Goal: Communication & Community: Connect with others

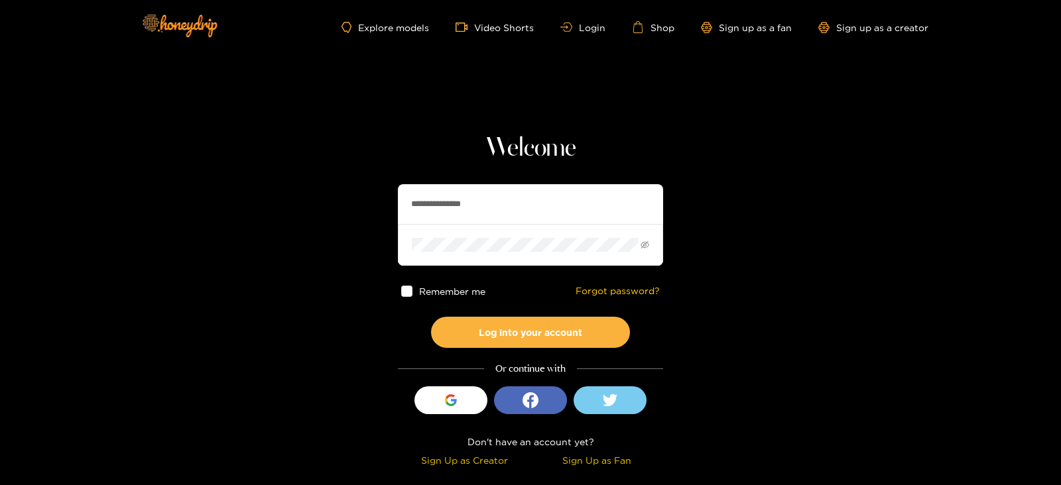
click at [531, 180] on div "**********" at bounding box center [530, 302] width 265 height 339
click at [532, 180] on div "**********" at bounding box center [530, 302] width 265 height 339
click at [559, 200] on input "**********" at bounding box center [530, 204] width 265 height 40
click at [431, 317] on button "Log into your account" at bounding box center [530, 332] width 199 height 31
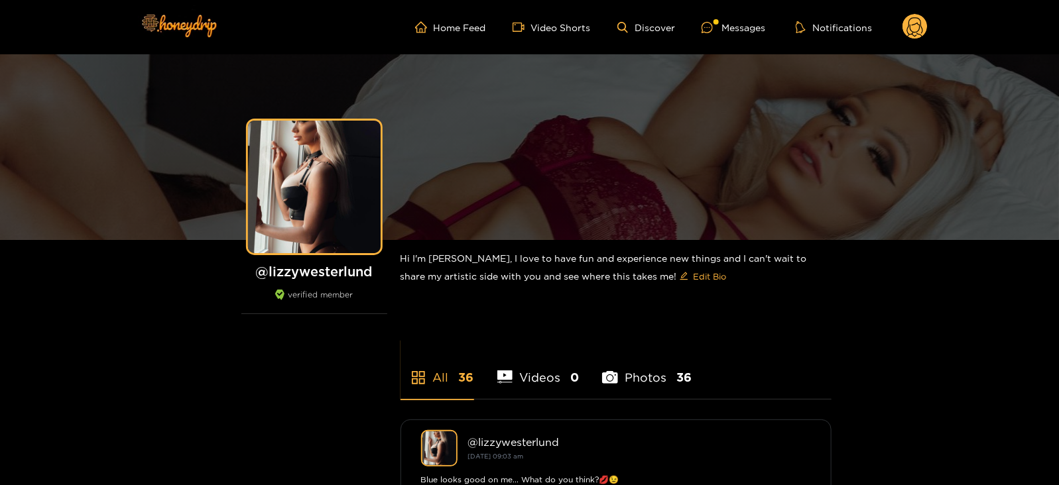
click at [716, 34] on ul "Home Feed Video Shorts Discover Messages Notifications" at bounding box center [671, 27] width 512 height 27
click at [712, 28] on icon at bounding box center [706, 27] width 11 height 11
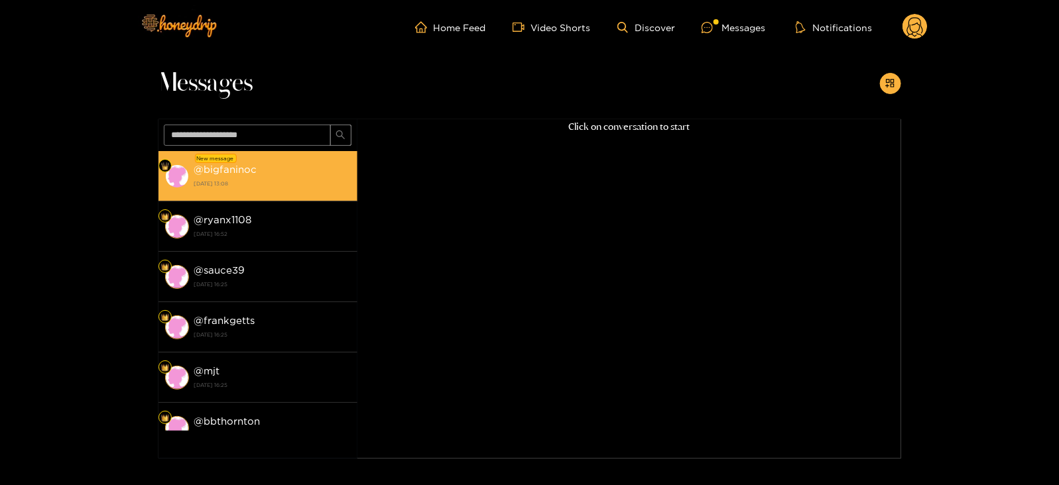
click at [233, 183] on strong "23 September 2025 13:08" at bounding box center [272, 184] width 156 height 12
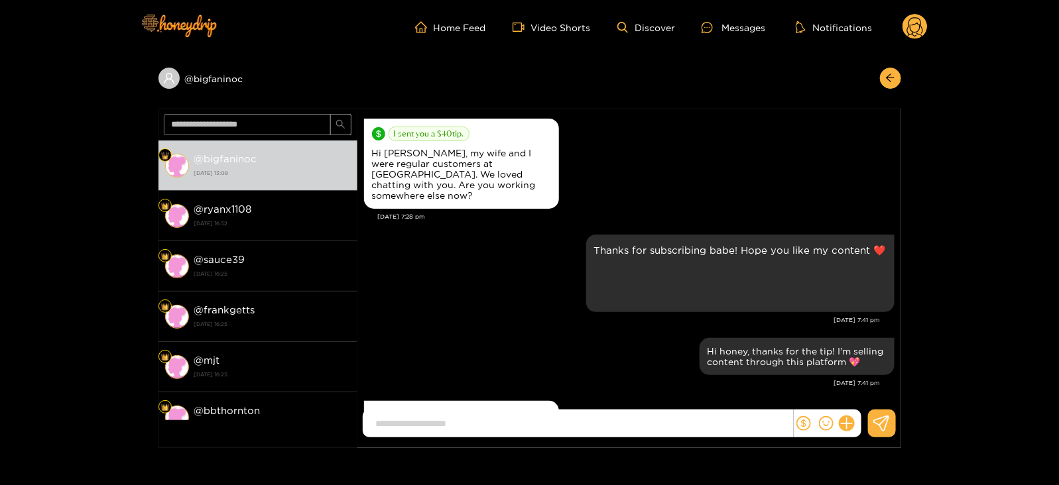
scroll to position [1287, 0]
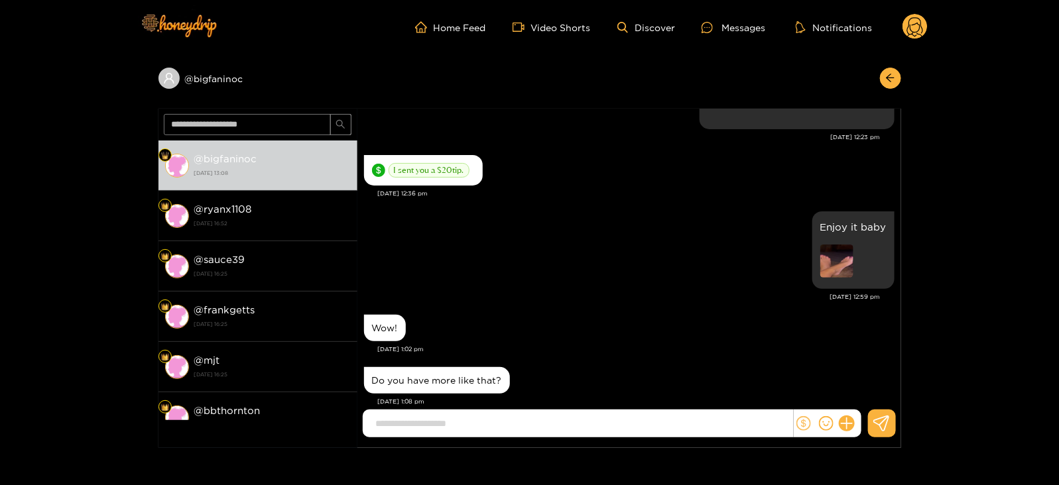
click at [796, 421] on icon "dollar" at bounding box center [803, 423] width 15 height 15
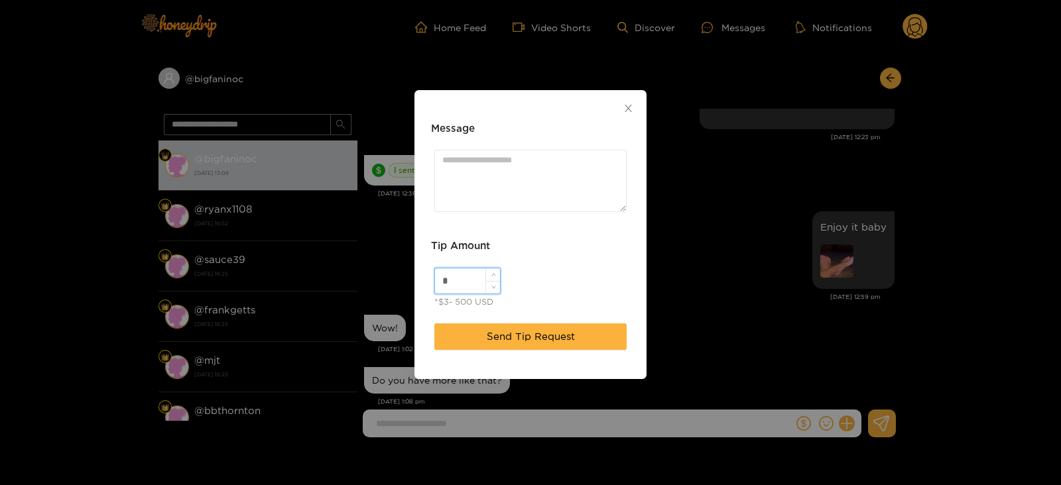
click at [468, 282] on input "*" at bounding box center [467, 280] width 65 height 25
type input "**"
click at [446, 189] on textarea "Message" at bounding box center [530, 181] width 192 height 62
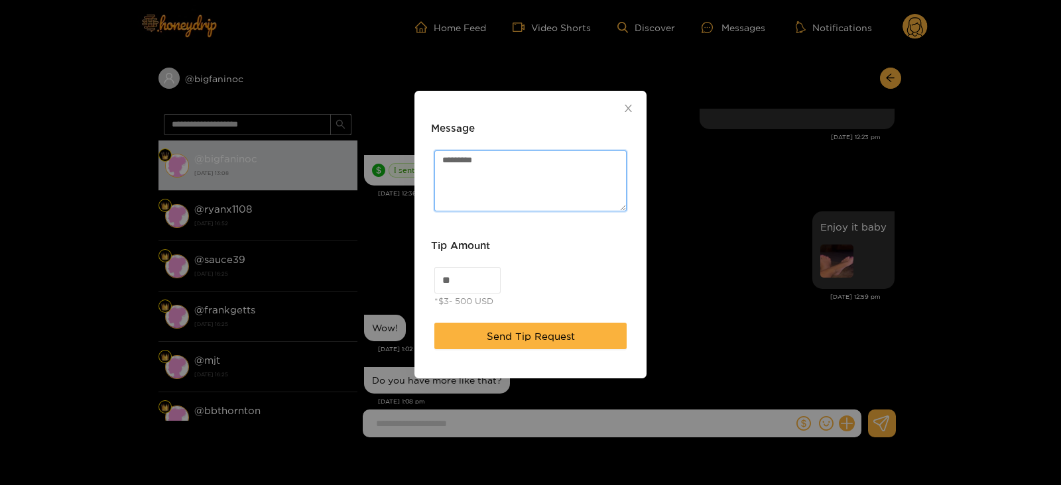
type textarea "*********"
click at [477, 355] on div "Send Tip Request" at bounding box center [531, 344] width 206 height 56
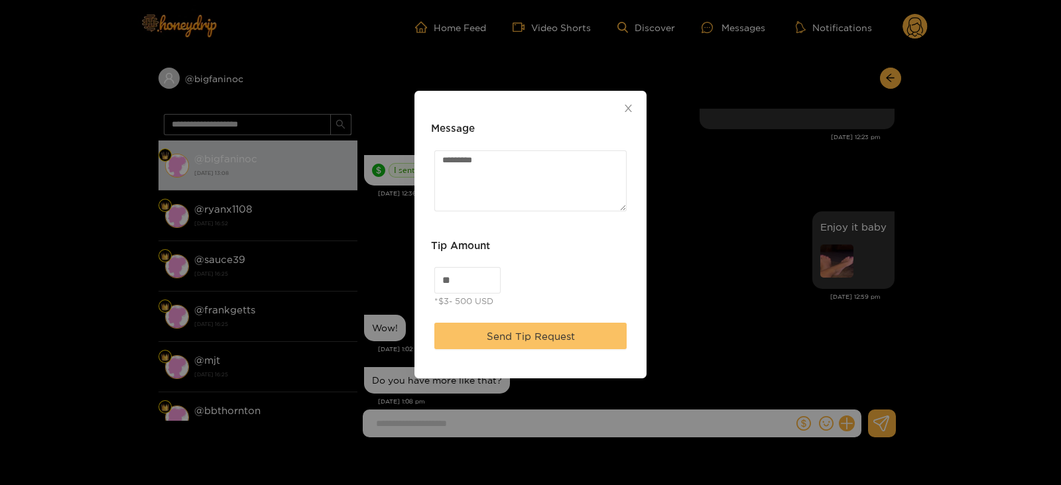
click at [456, 340] on button "Send Tip Request" at bounding box center [530, 336] width 192 height 27
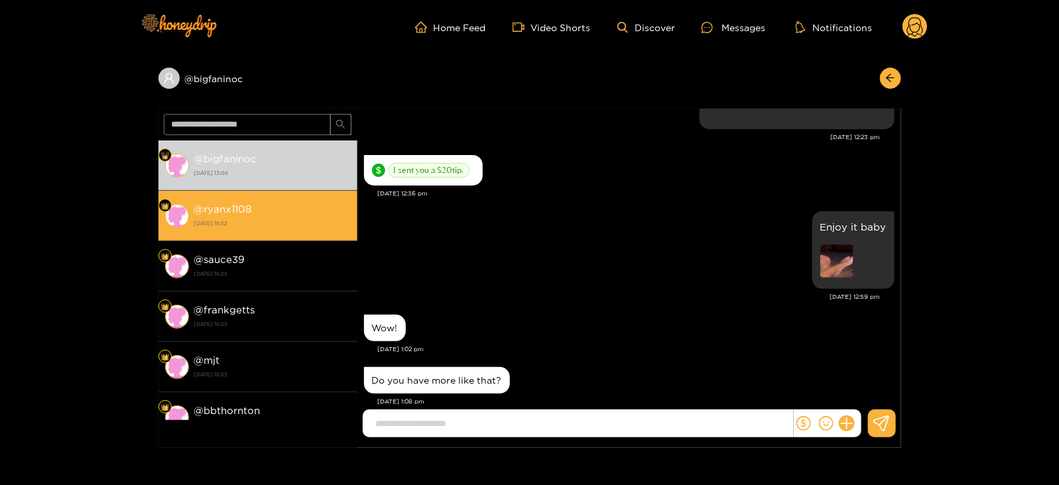
click at [265, 224] on strong "10 September 2025 16:52" at bounding box center [272, 223] width 156 height 12
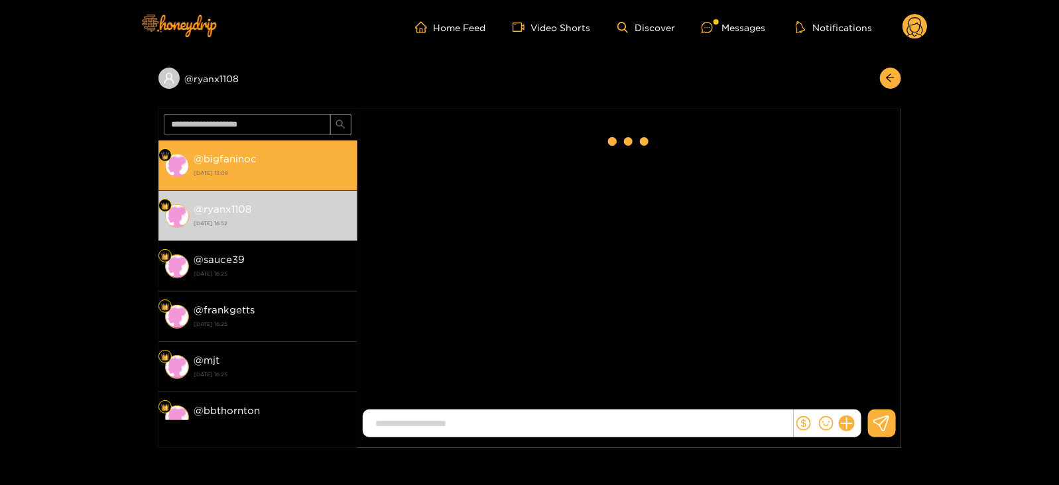
click at [222, 170] on strong "23 September 2025 13:08" at bounding box center [272, 173] width 156 height 12
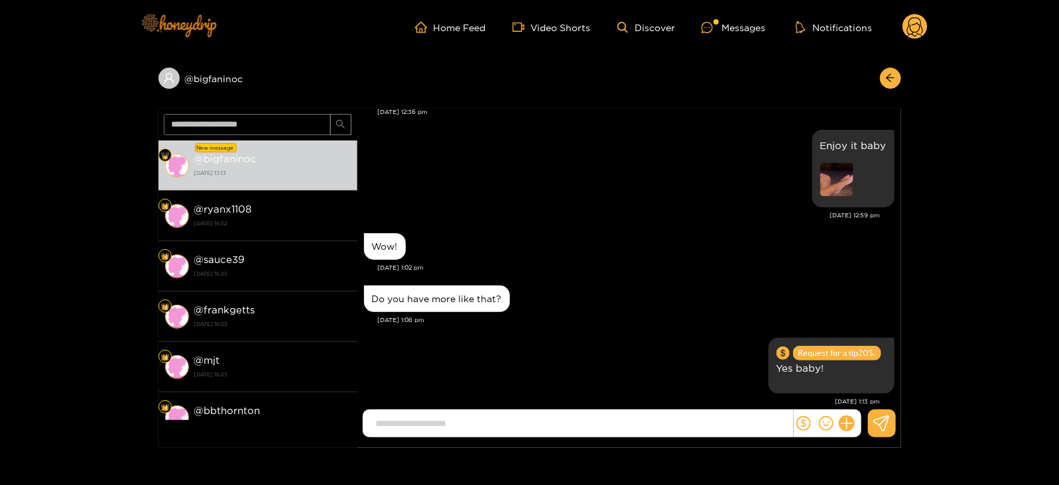
scroll to position [1425, 0]
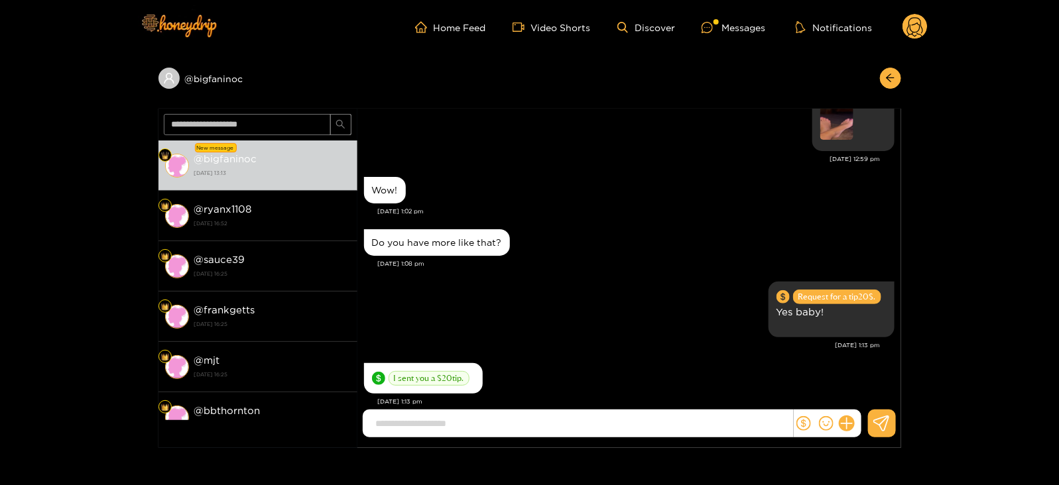
click at [841, 432] on div at bounding box center [828, 424] width 68 height 28
click at [848, 428] on icon at bounding box center [846, 423] width 15 height 15
click at [866, 388] on icon at bounding box center [870, 391] width 13 height 13
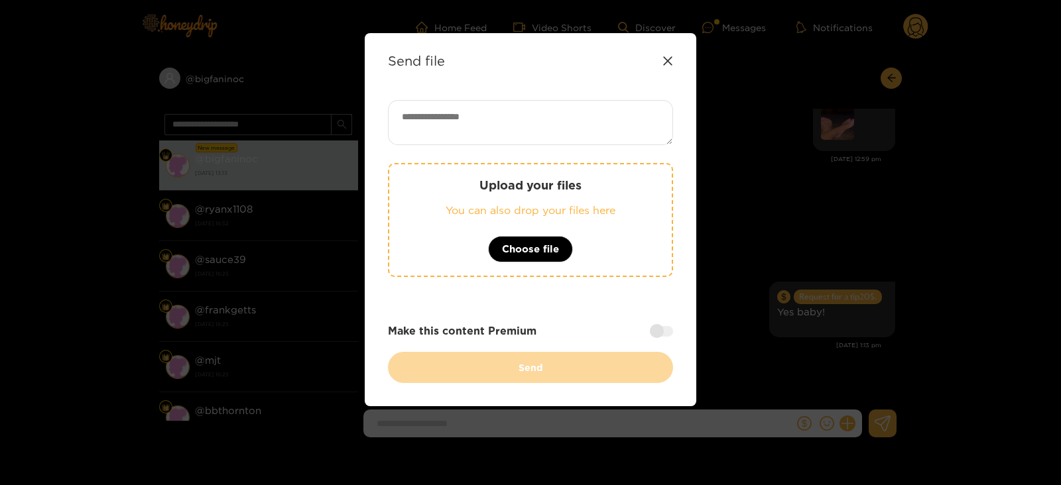
click at [441, 109] on textarea at bounding box center [530, 122] width 285 height 45
type textarea "**********"
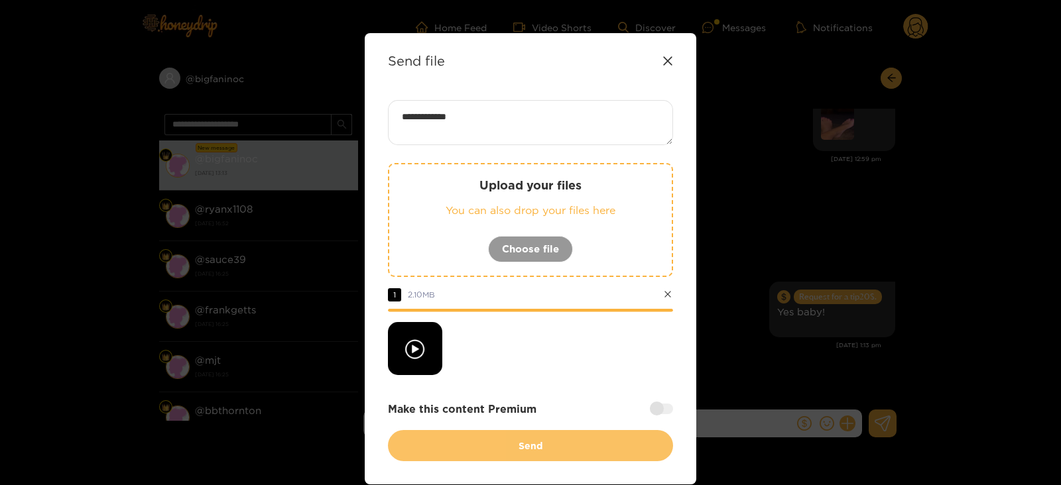
click at [539, 453] on button "Send" at bounding box center [530, 445] width 285 height 31
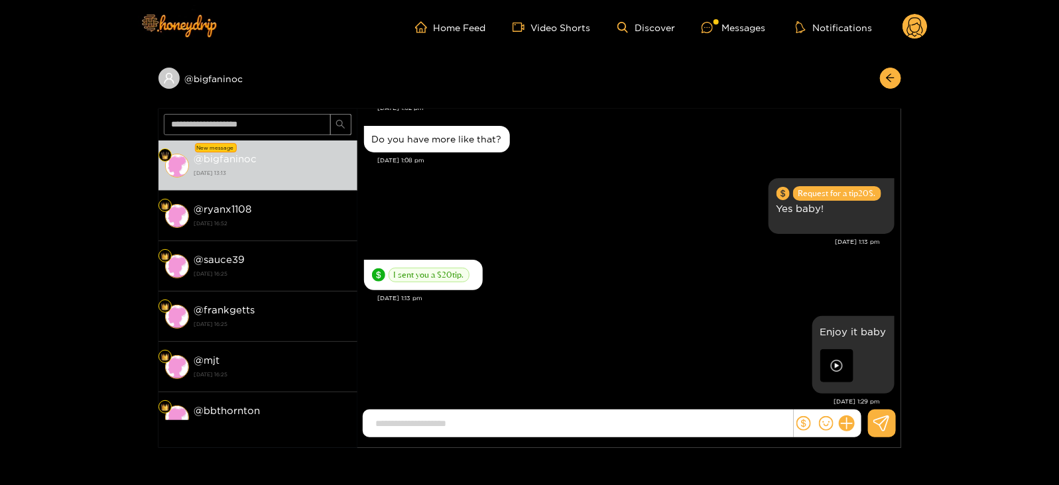
scroll to position [107, 0]
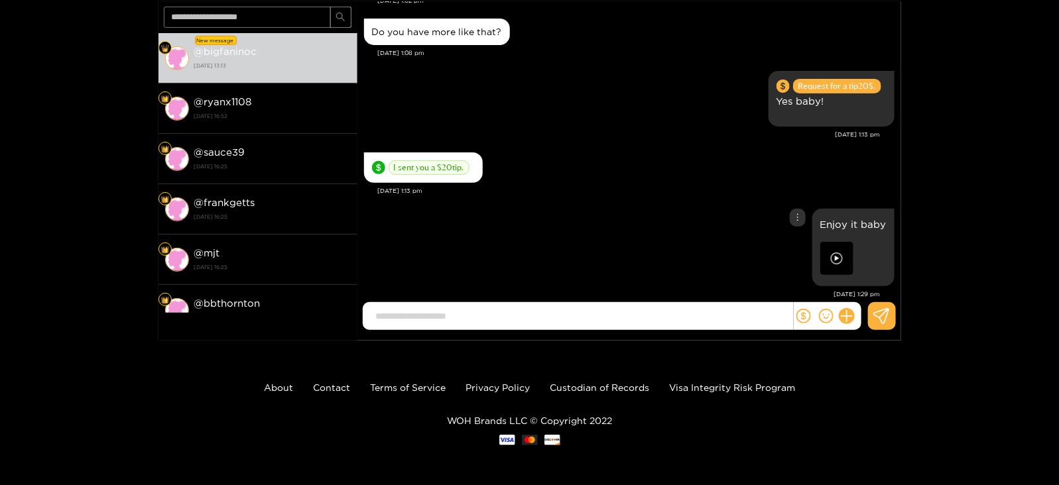
click at [835, 244] on img at bounding box center [836, 258] width 33 height 33
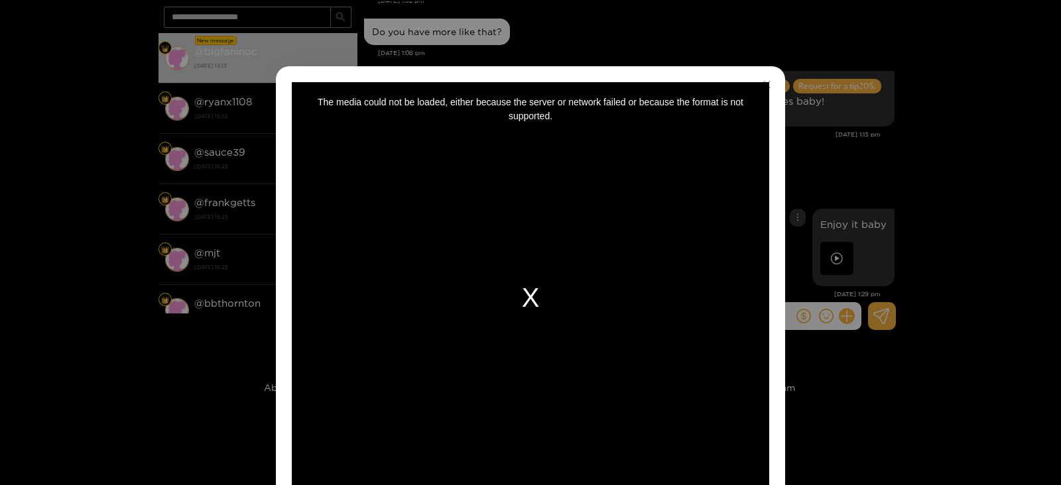
click at [640, 218] on div "The media could not be loaded, either because the server or network failed or b…" at bounding box center [530, 297] width 477 height 431
click at [830, 144] on div "**********" at bounding box center [530, 242] width 1061 height 485
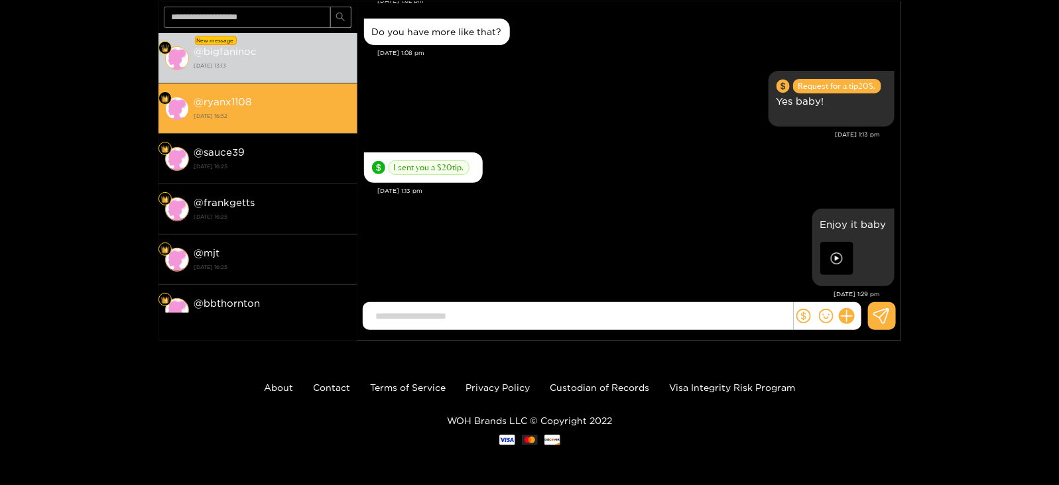
click at [194, 112] on strong "10 September 2025 16:52" at bounding box center [272, 116] width 156 height 12
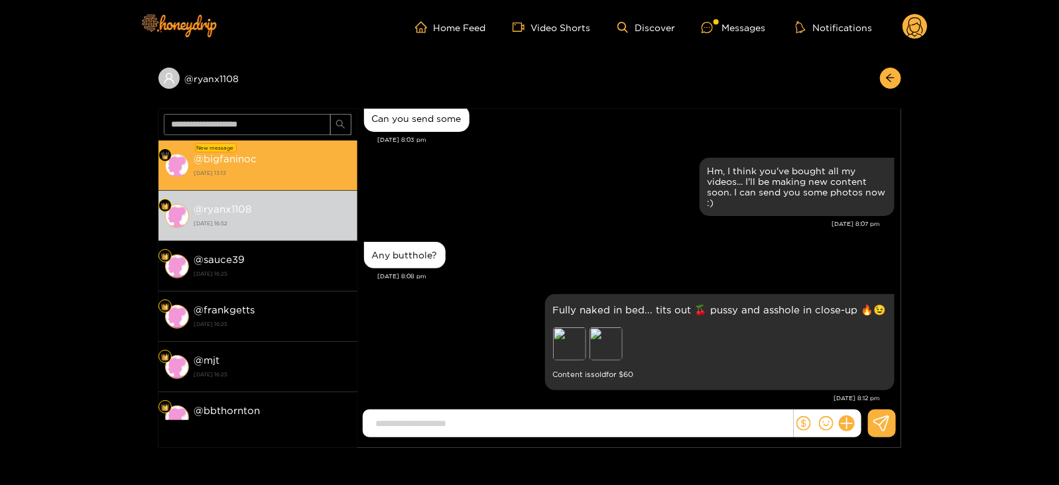
click at [204, 158] on strong "@ bigfaninoc" at bounding box center [225, 158] width 63 height 11
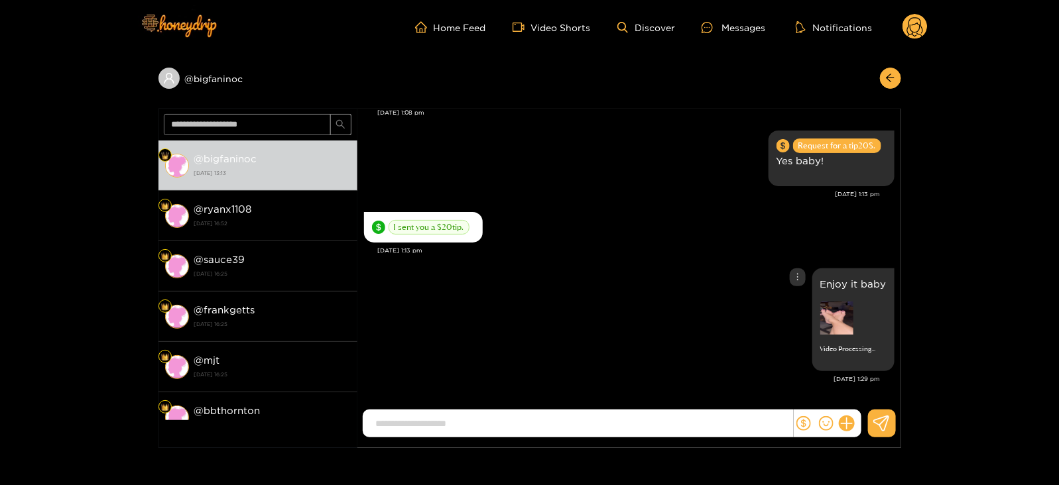
scroll to position [1553, 0]
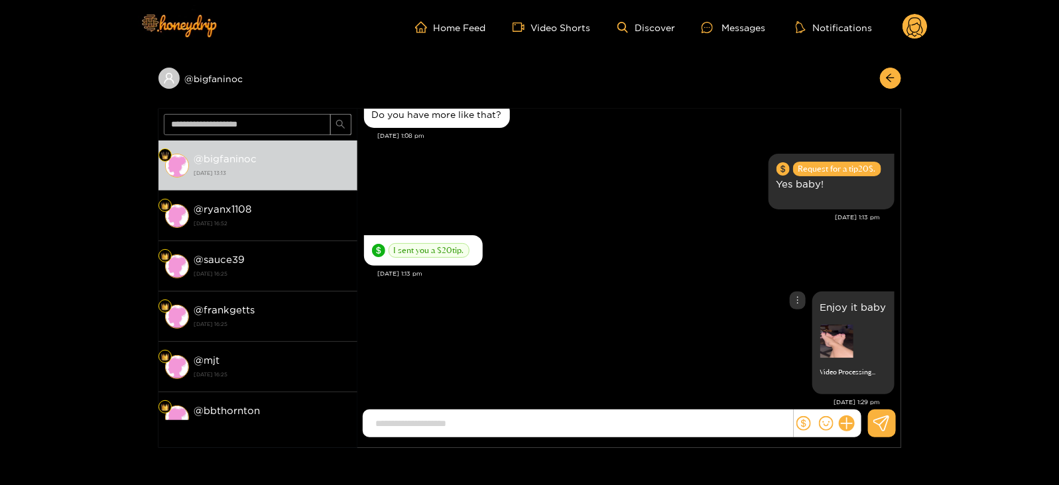
click at [835, 325] on img at bounding box center [836, 341] width 33 height 33
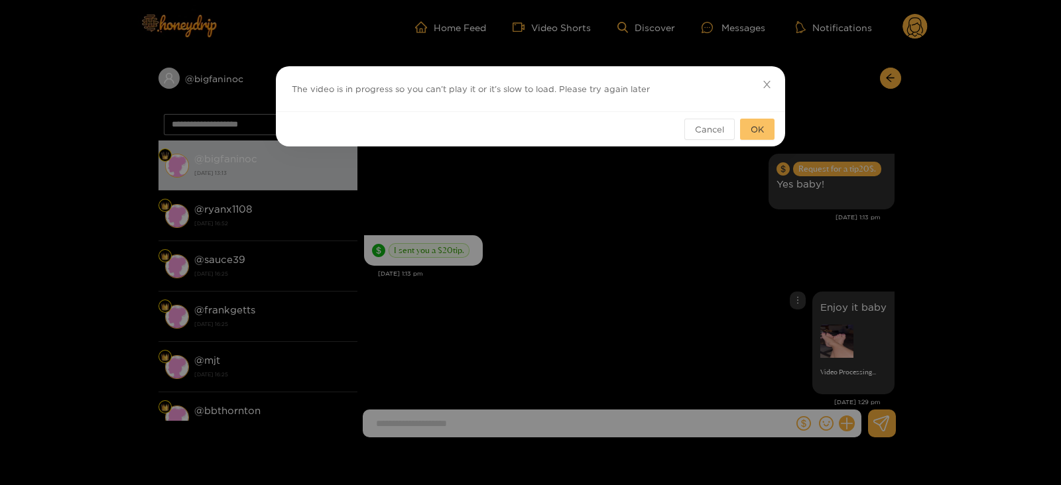
click at [763, 135] on span "OK" at bounding box center [756, 129] width 13 height 13
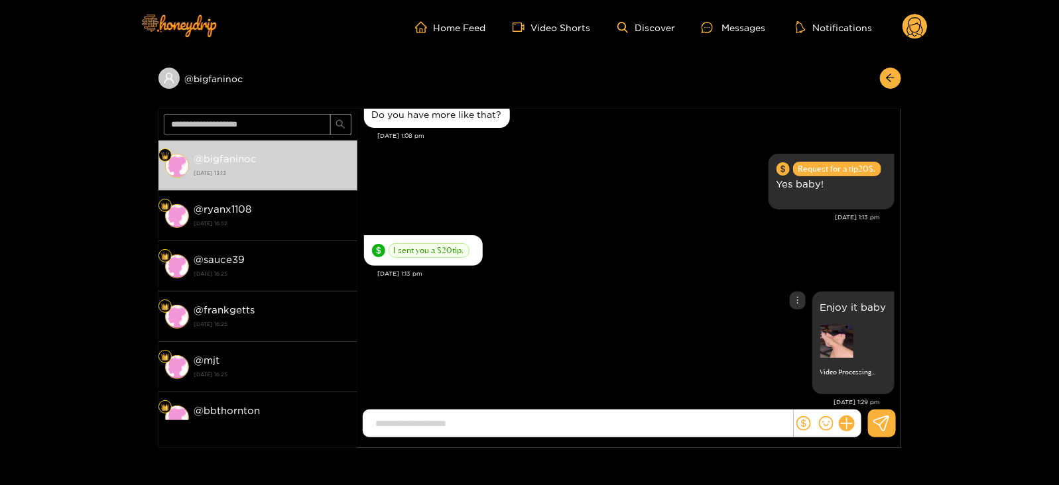
click at [831, 325] on img at bounding box center [836, 341] width 33 height 33
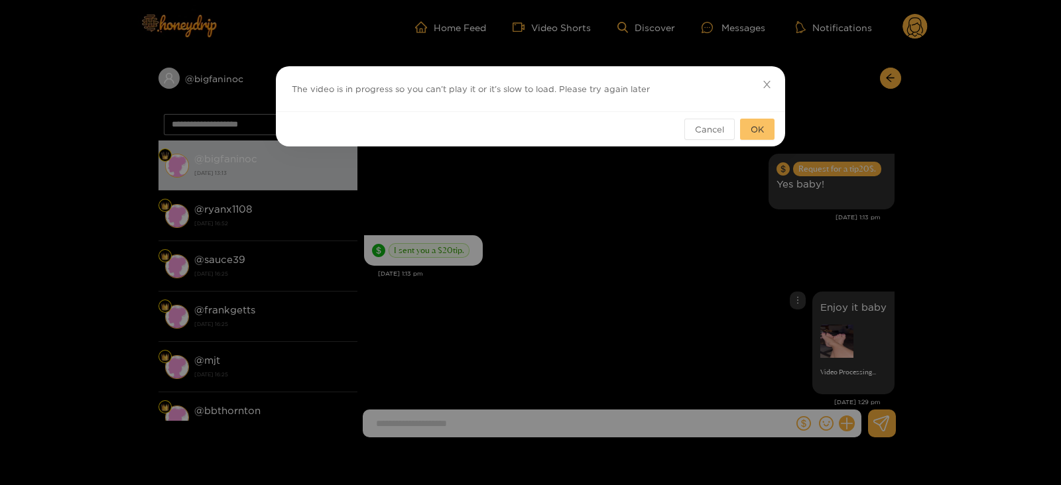
click at [759, 124] on span "OK" at bounding box center [756, 129] width 13 height 13
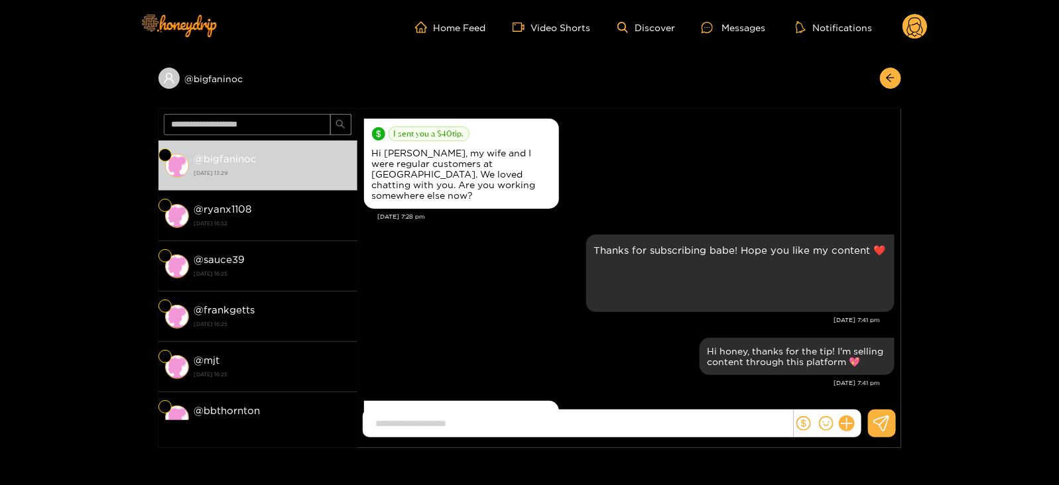
scroll to position [1553, 0]
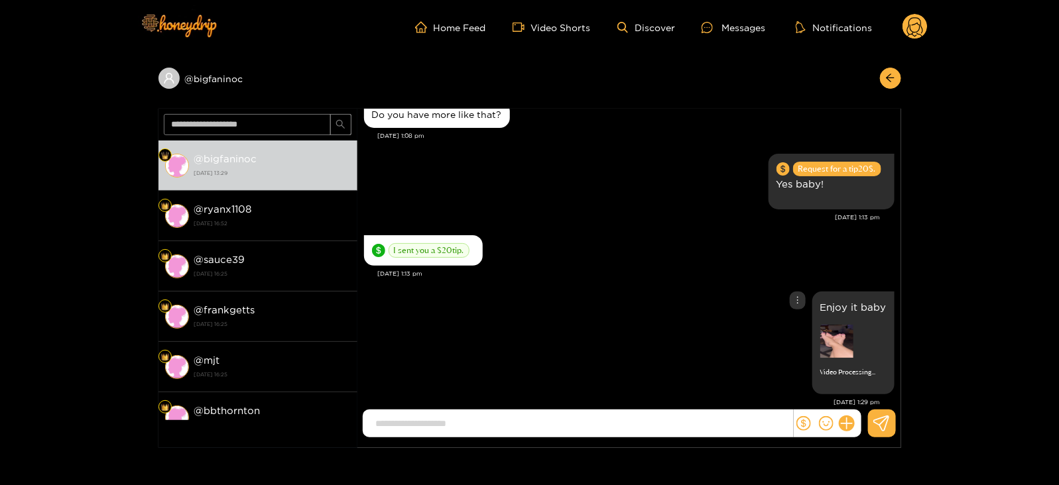
click at [832, 325] on img at bounding box center [836, 341] width 33 height 33
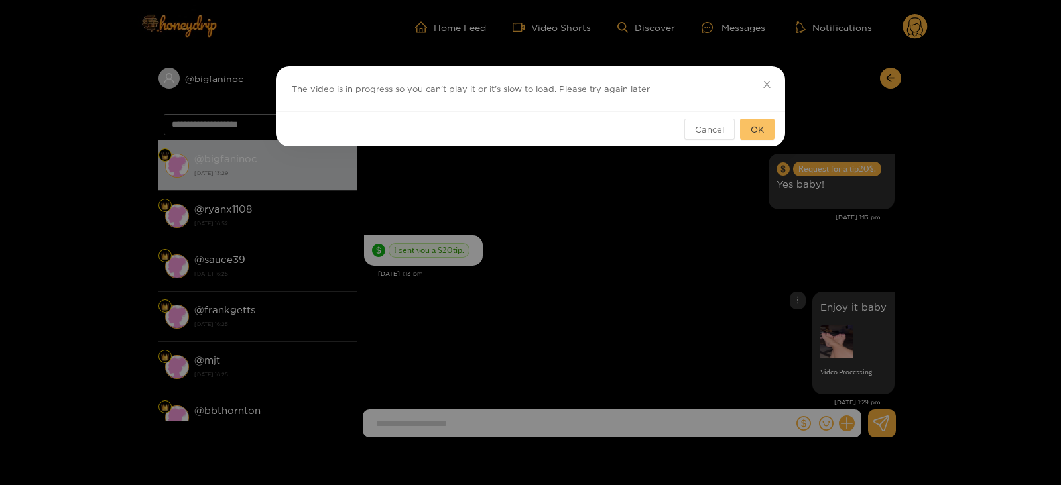
click at [754, 121] on button "OK" at bounding box center [757, 129] width 34 height 21
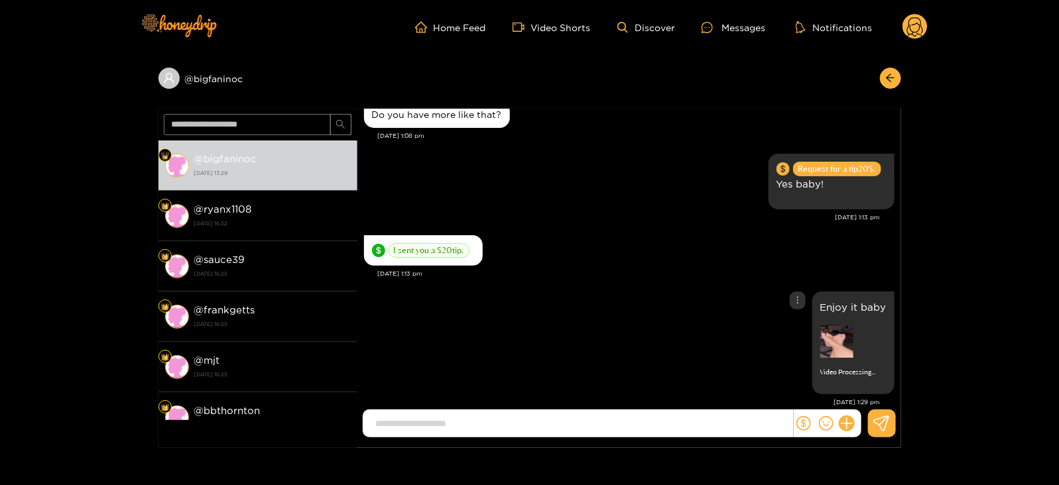
click at [833, 325] on img at bounding box center [836, 341] width 33 height 33
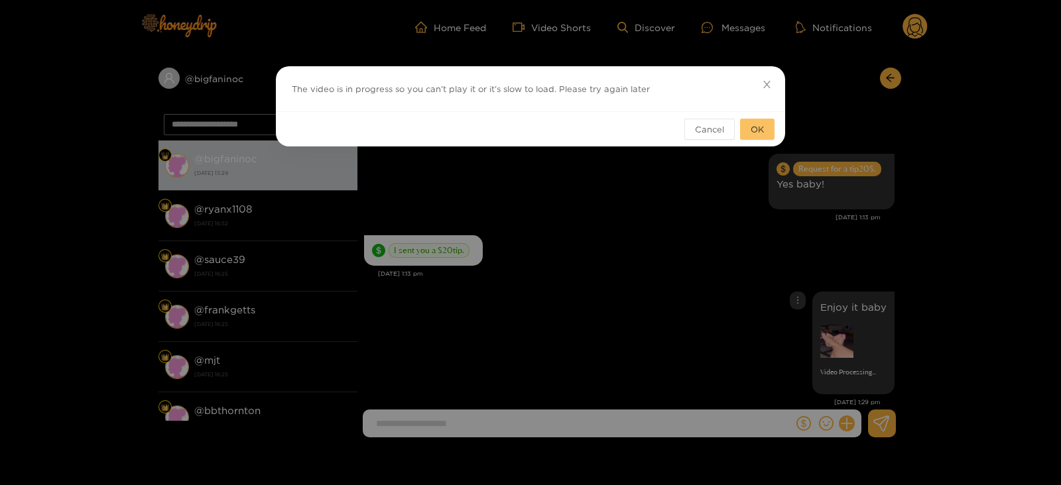
click at [752, 131] on span "OK" at bounding box center [756, 129] width 13 height 13
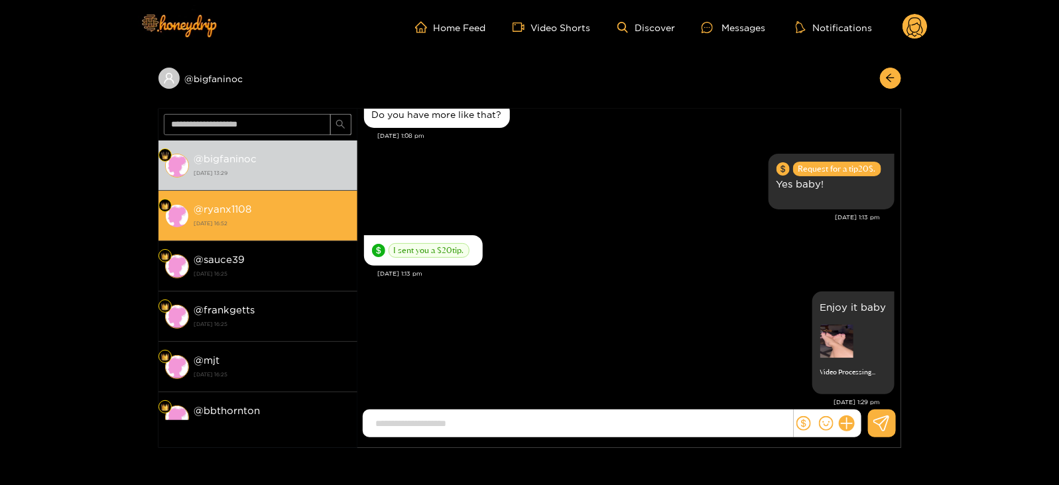
click at [268, 220] on strong "10 September 2025 16:52" at bounding box center [272, 223] width 156 height 12
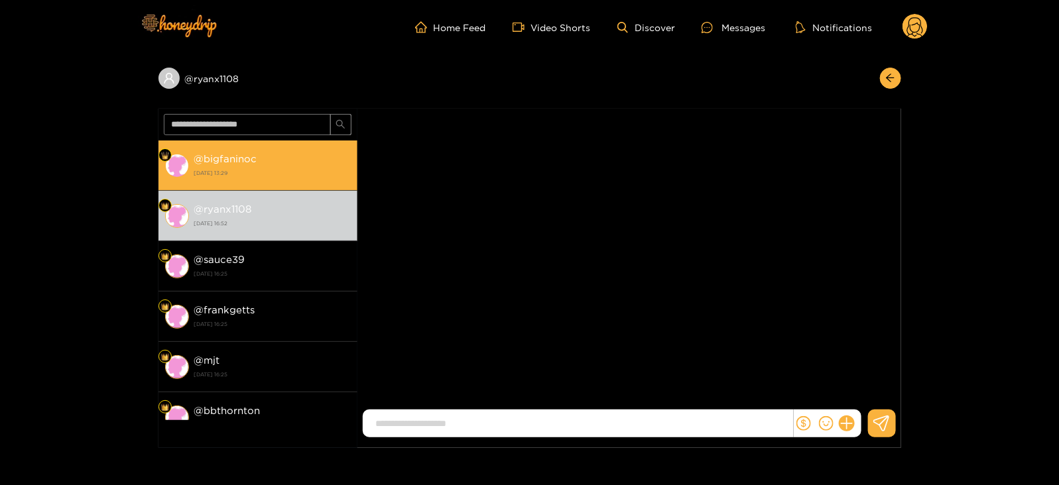
click at [225, 174] on strong "23 September 2025 13:29" at bounding box center [272, 173] width 156 height 12
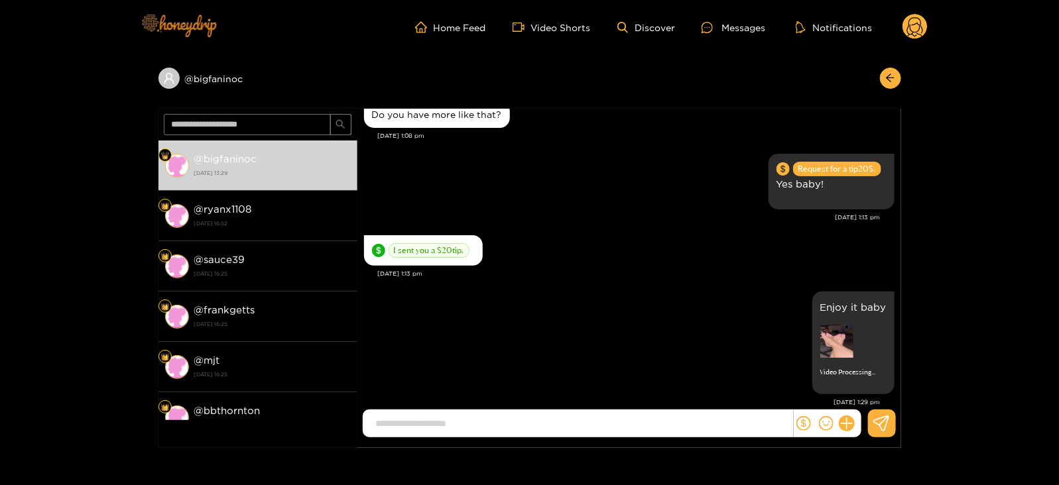
scroll to position [1528, 0]
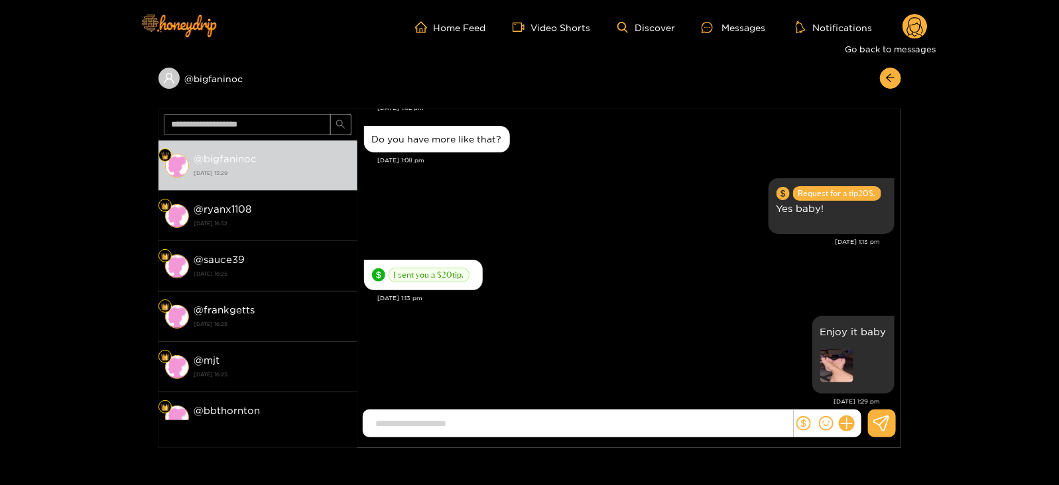
click at [919, 31] on circle at bounding box center [914, 26] width 25 height 25
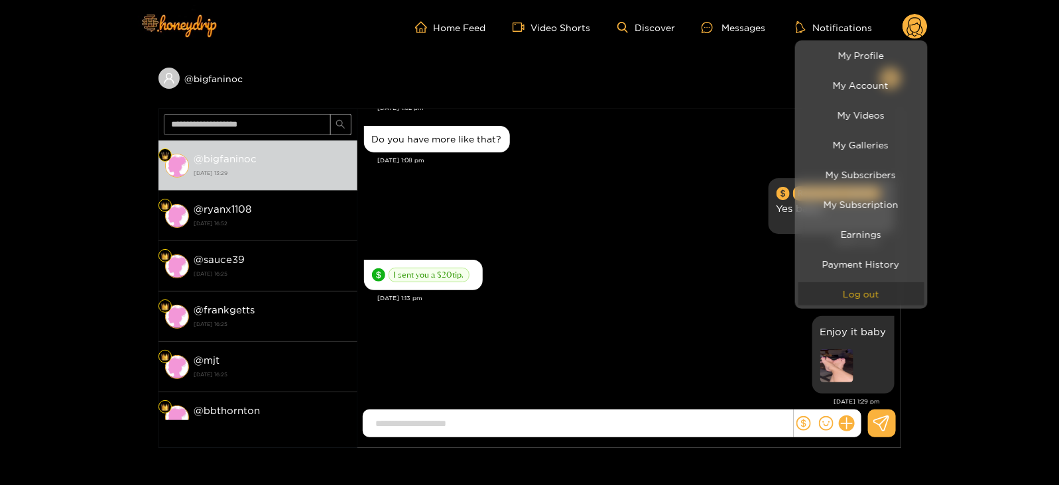
click at [833, 282] on button "Log out" at bounding box center [861, 293] width 126 height 23
